Goal: Task Accomplishment & Management: Use online tool/utility

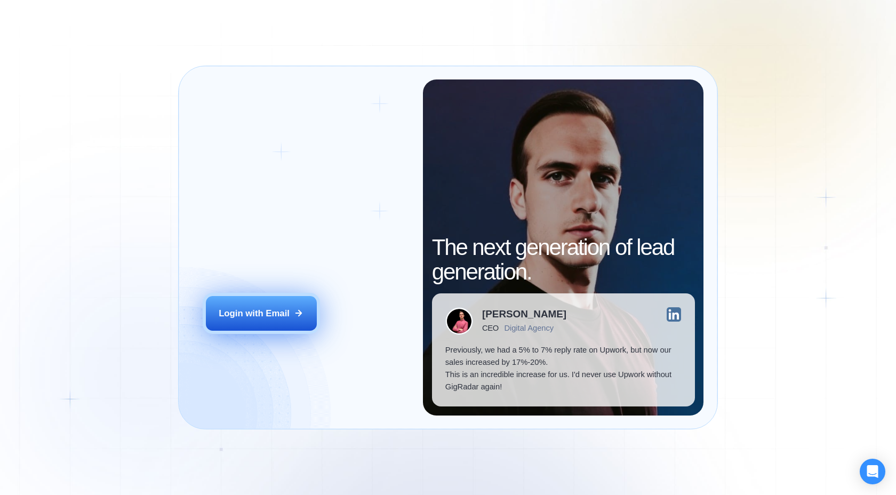
click at [311, 320] on button "Login with Email" at bounding box center [261, 313] width 111 height 35
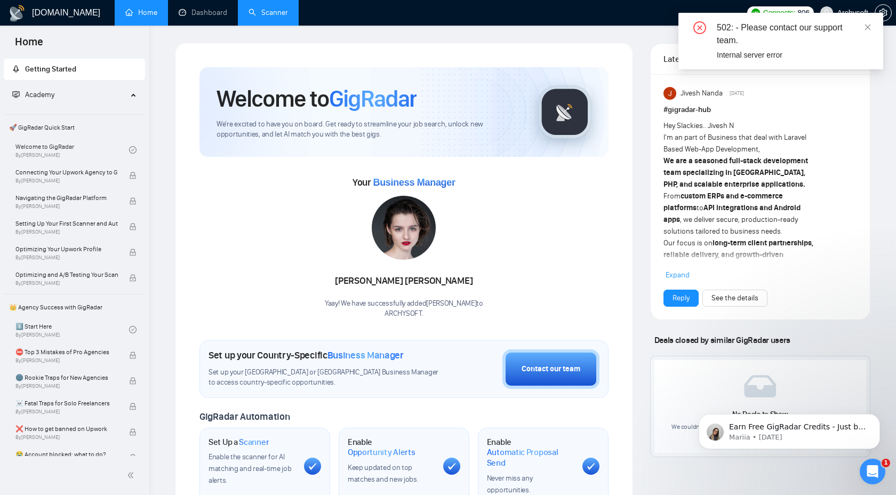
click at [273, 17] on link "Scanner" at bounding box center [268, 12] width 39 height 9
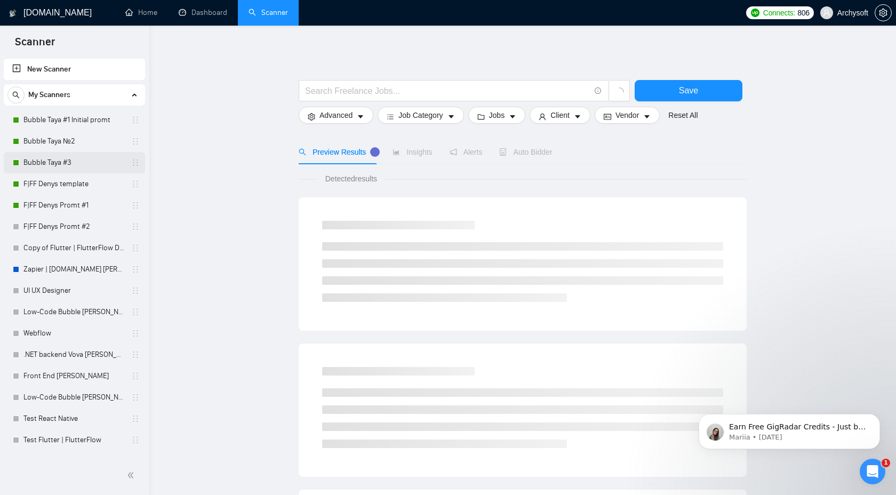
click at [94, 165] on link "Bubble Taya #3" at bounding box center [73, 162] width 101 height 21
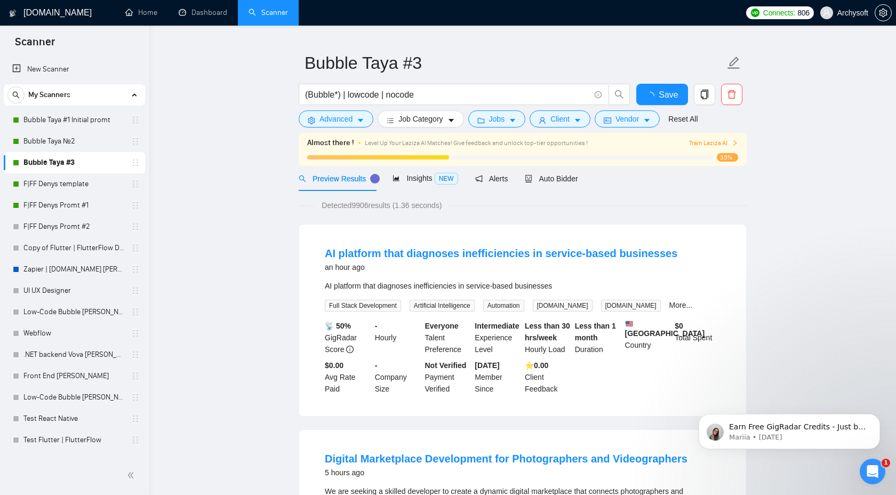
scroll to position [14, 0]
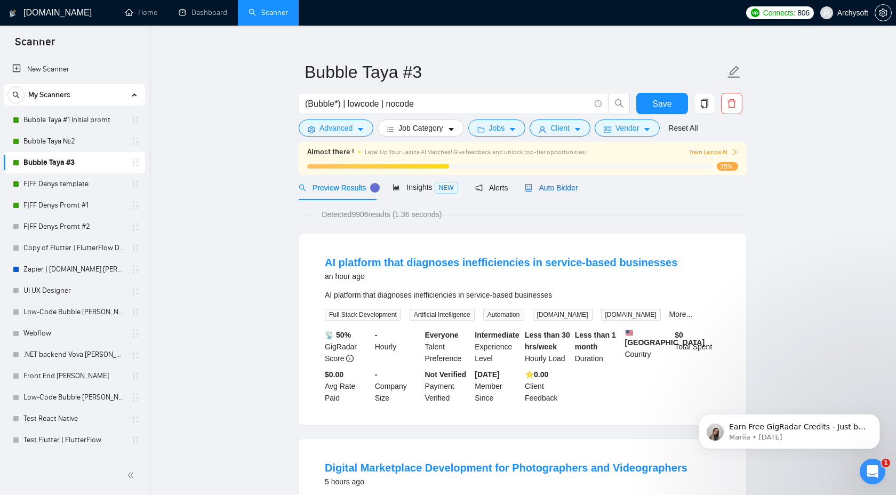
click at [559, 188] on span "Auto Bidder" at bounding box center [551, 188] width 53 height 9
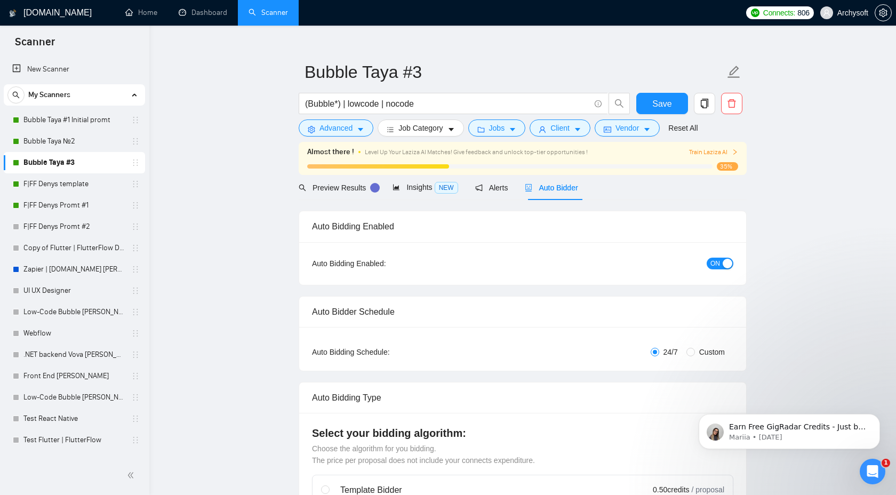
radio input "false"
radio input "true"
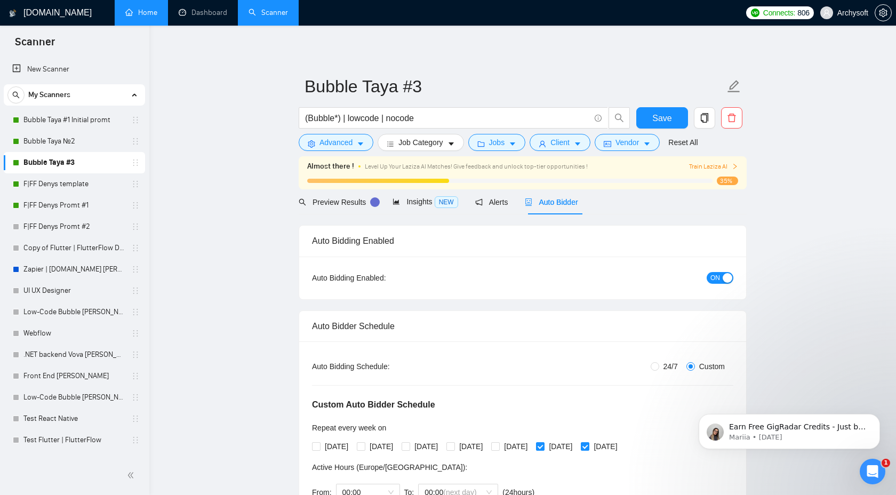
click at [151, 17] on link "Home" at bounding box center [141, 12] width 32 height 9
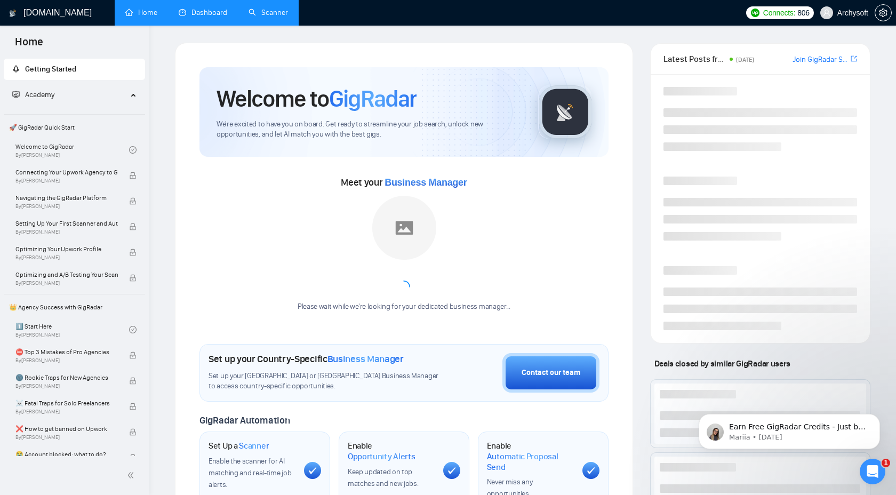
click at [212, 10] on link "Dashboard" at bounding box center [203, 12] width 49 height 9
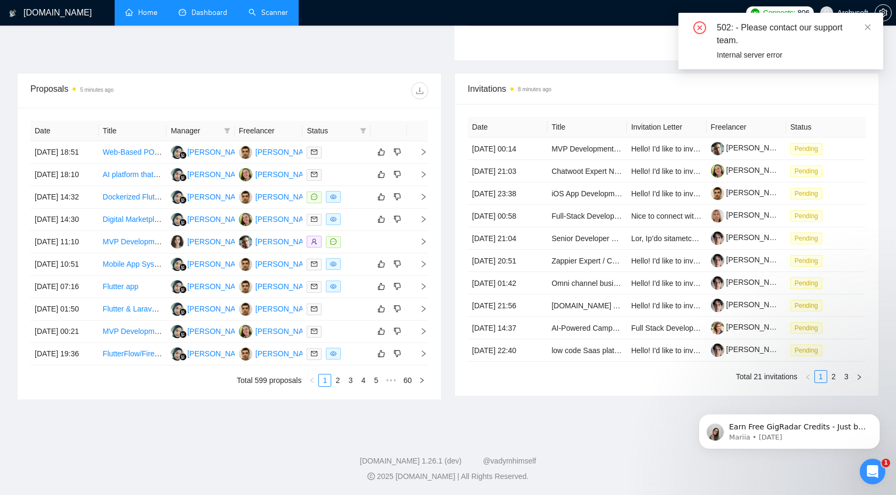
scroll to position [389, 0]
click at [338, 386] on link "2" at bounding box center [338, 381] width 12 height 12
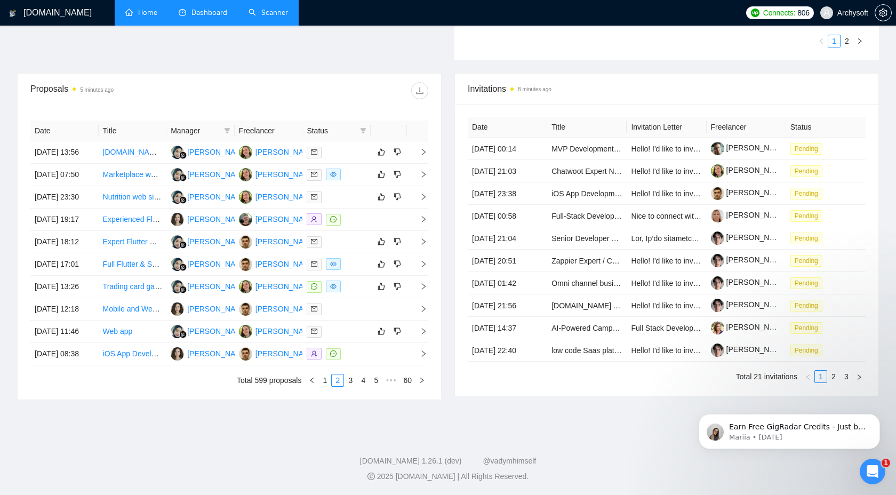
scroll to position [401, 0]
click at [349, 386] on link "3" at bounding box center [351, 381] width 12 height 12
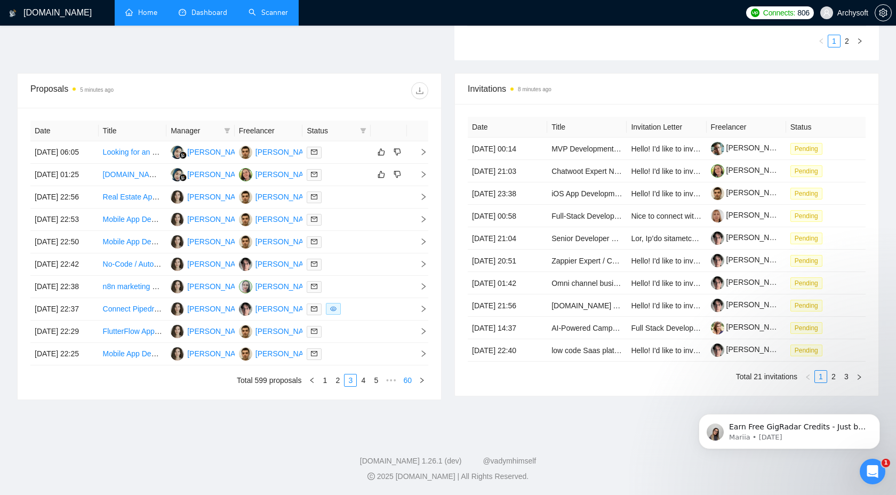
click at [408, 386] on link "60" at bounding box center [407, 381] width 15 height 12
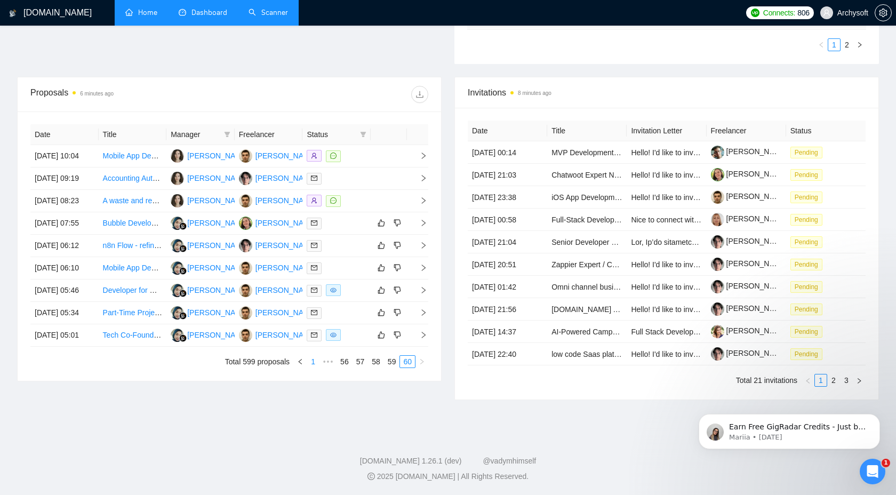
click at [307, 368] on link "1" at bounding box center [313, 362] width 12 height 12
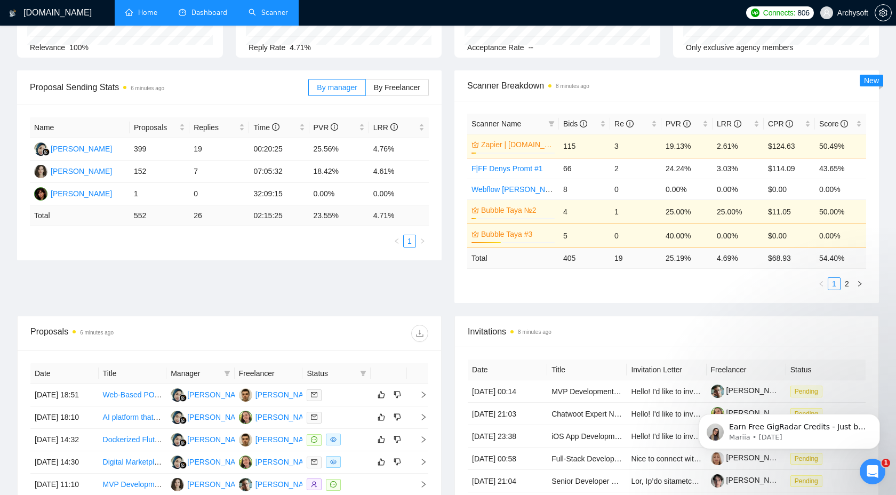
scroll to position [16, 0]
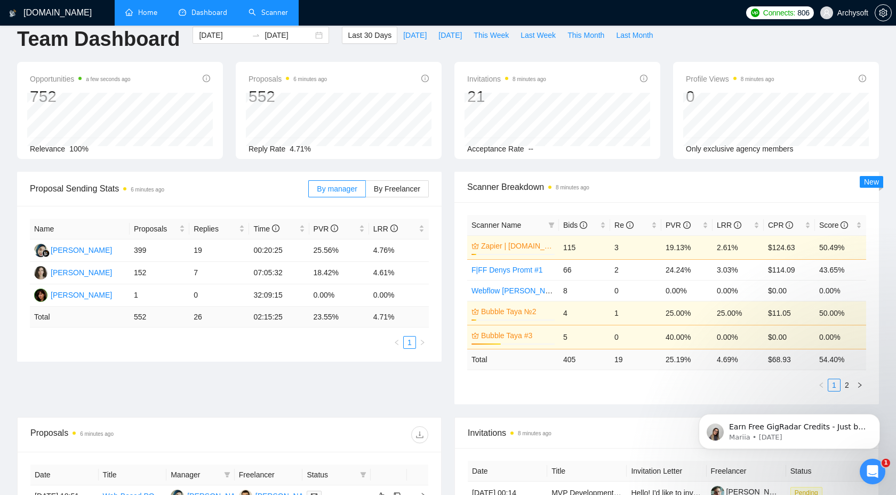
click at [57, 316] on td "Total" at bounding box center [80, 317] width 100 height 21
click at [42, 317] on td "Total" at bounding box center [80, 317] width 100 height 21
click at [394, 182] on label "By Freelancer" at bounding box center [397, 188] width 63 height 17
click at [366, 192] on input "By Freelancer" at bounding box center [366, 192] width 0 height 0
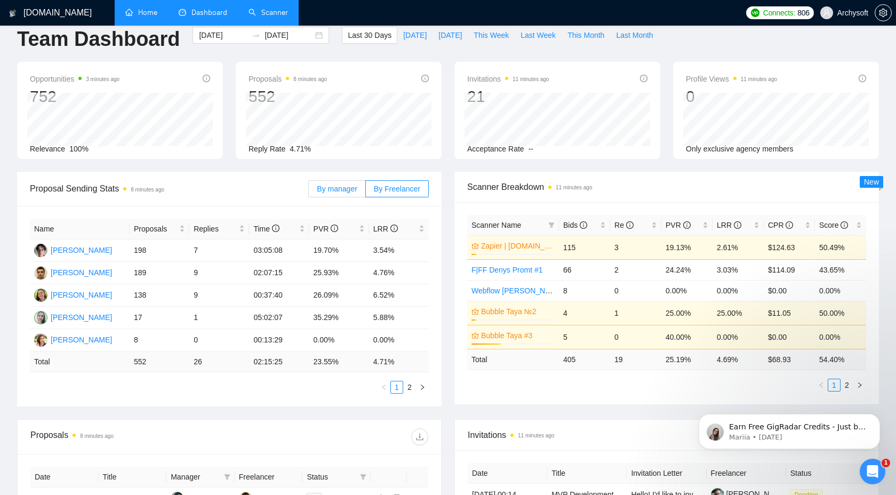
click at [342, 186] on span "By manager" at bounding box center [337, 189] width 40 height 9
click at [309, 192] on input "By manager" at bounding box center [309, 192] width 0 height 0
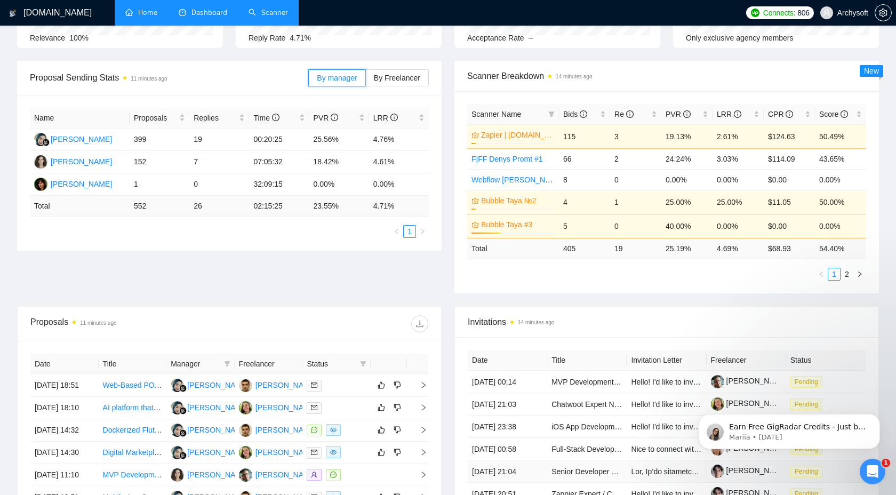
scroll to position [124, 0]
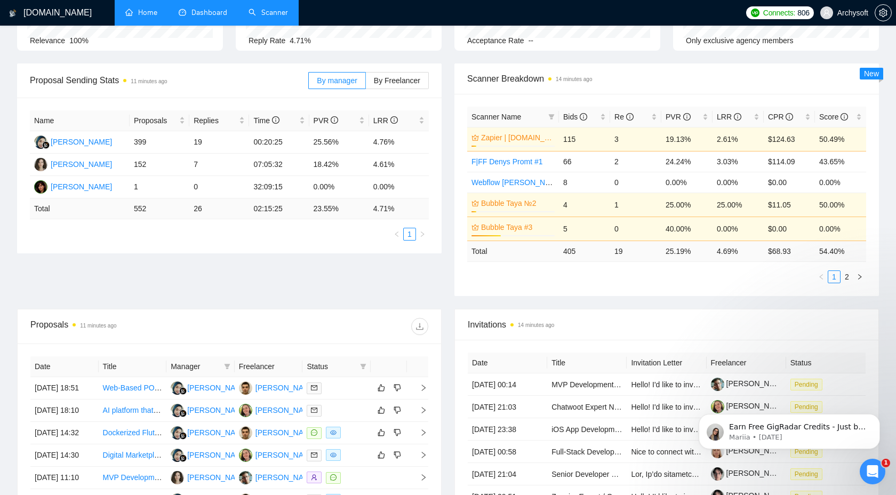
click at [641, 228] on td "0" at bounding box center [635, 229] width 51 height 24
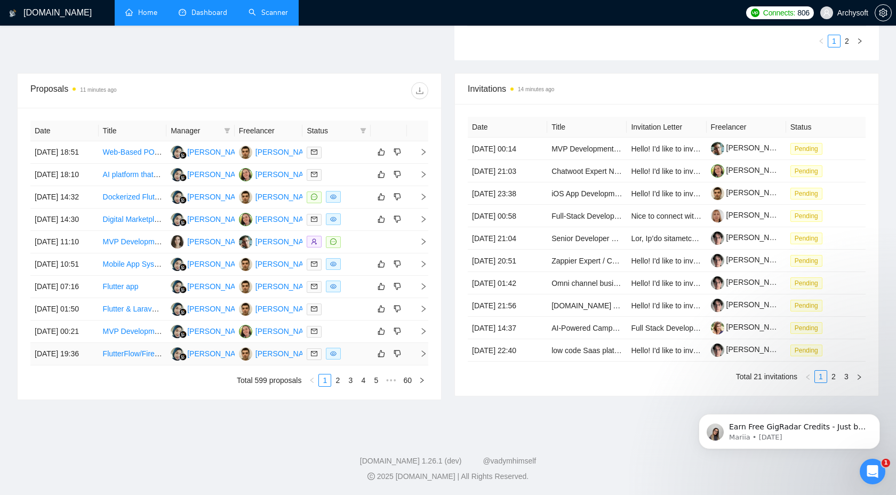
scroll to position [442, 0]
click at [340, 386] on link "2" at bounding box center [338, 381] width 12 height 12
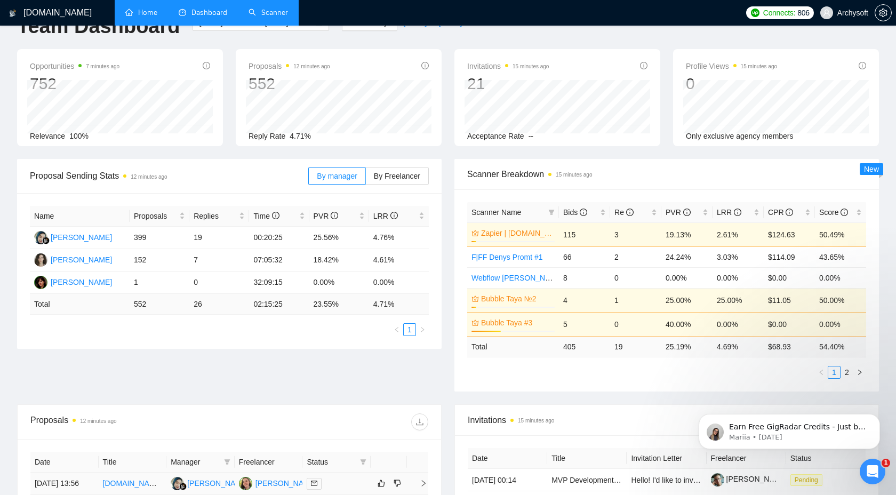
scroll to position [0, 0]
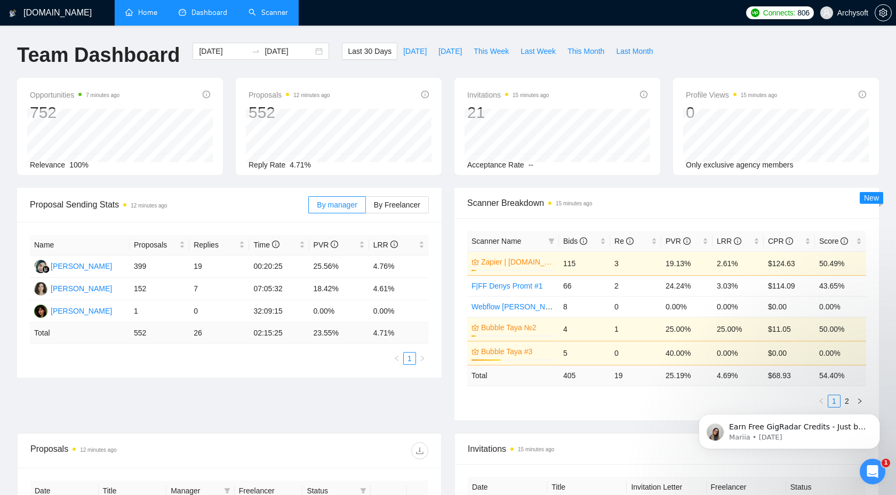
click at [276, 8] on link "Scanner" at bounding box center [268, 12] width 39 height 9
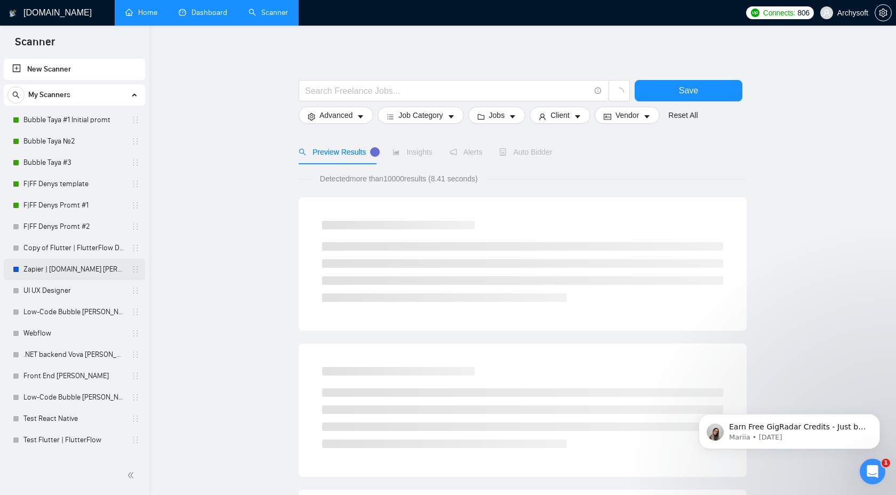
click at [70, 271] on link "Zapier | [DOMAIN_NAME] [PERSON_NAME]" at bounding box center [73, 269] width 101 height 21
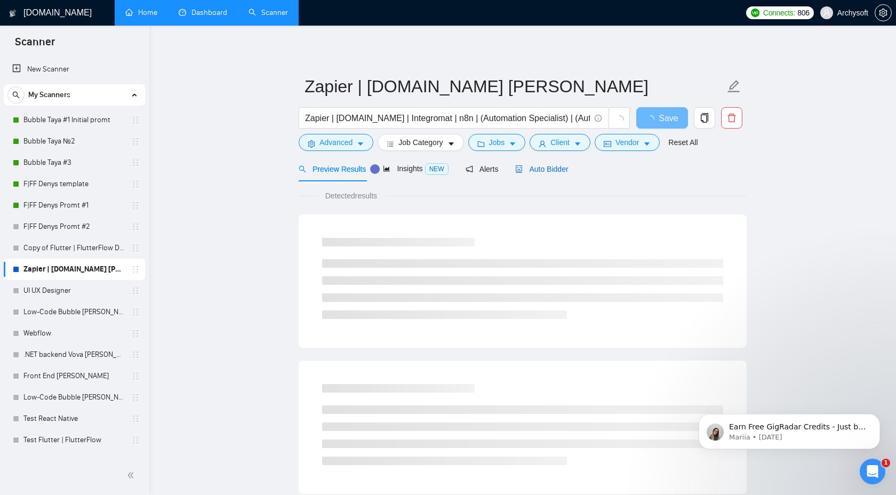
click at [558, 170] on span "Auto Bidder" at bounding box center [541, 169] width 53 height 9
